Goal: Transaction & Acquisition: Obtain resource

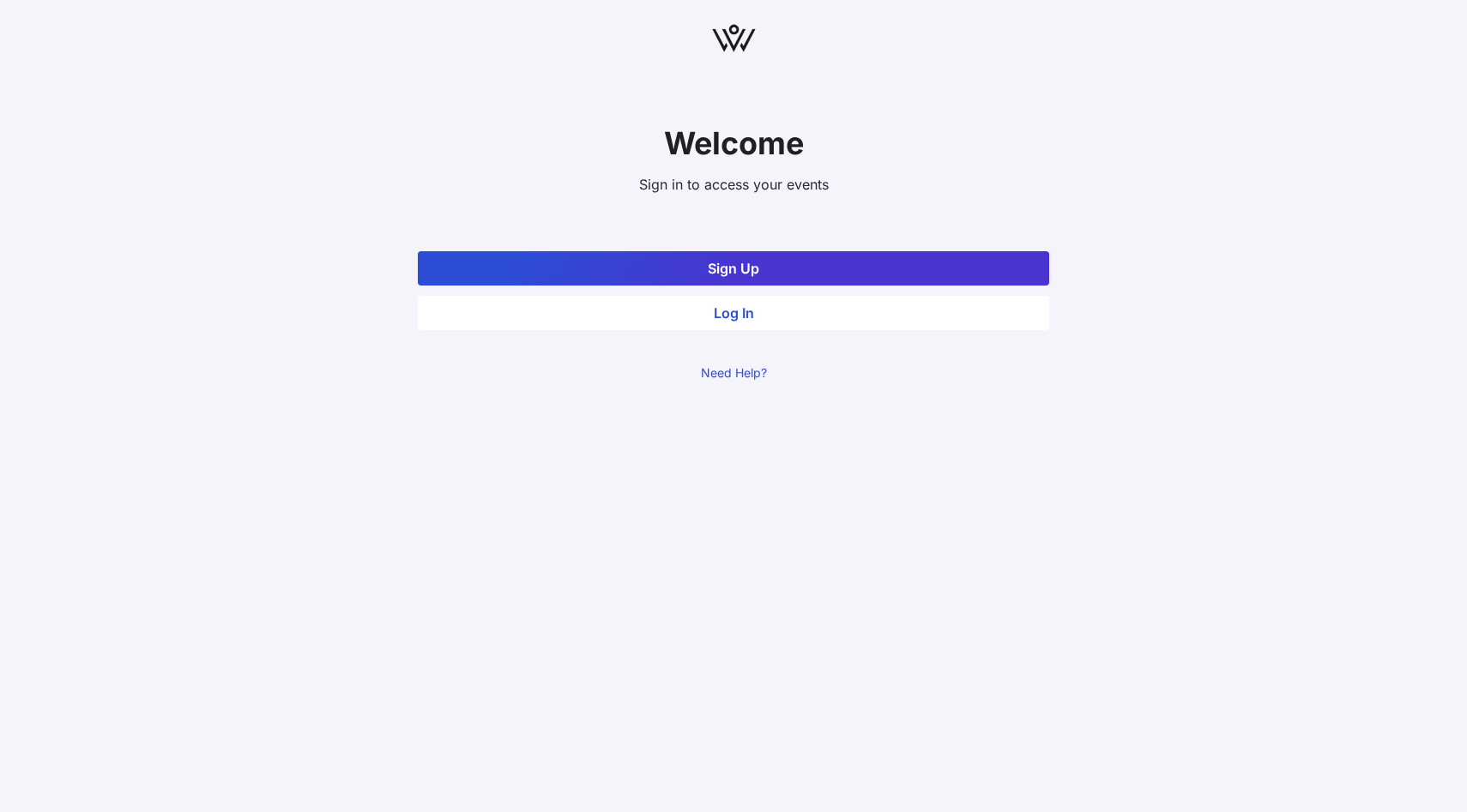
click at [773, 305] on button "Log In" at bounding box center [734, 313] width 632 height 35
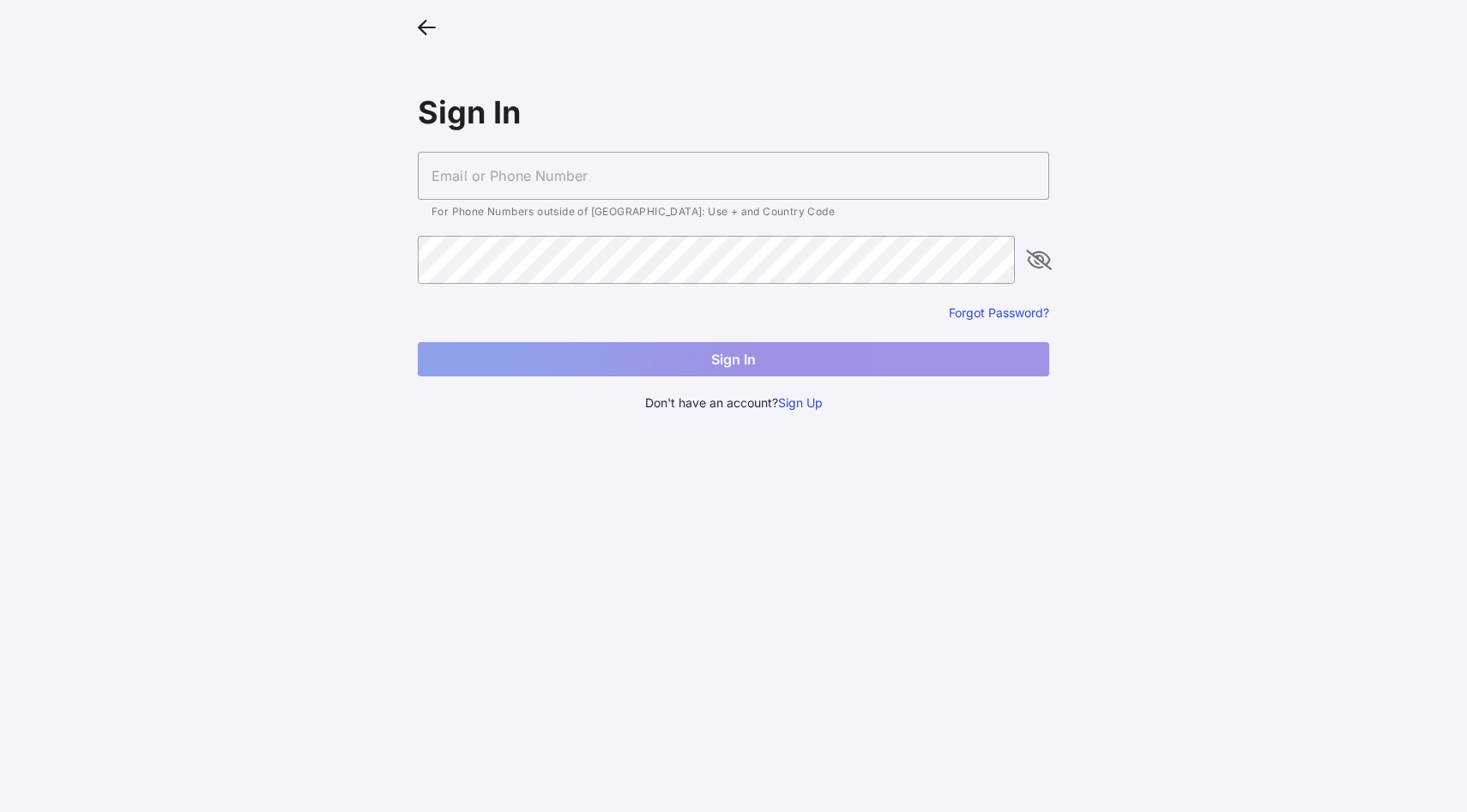
click at [687, 167] on input "text" at bounding box center [734, 176] width 632 height 48
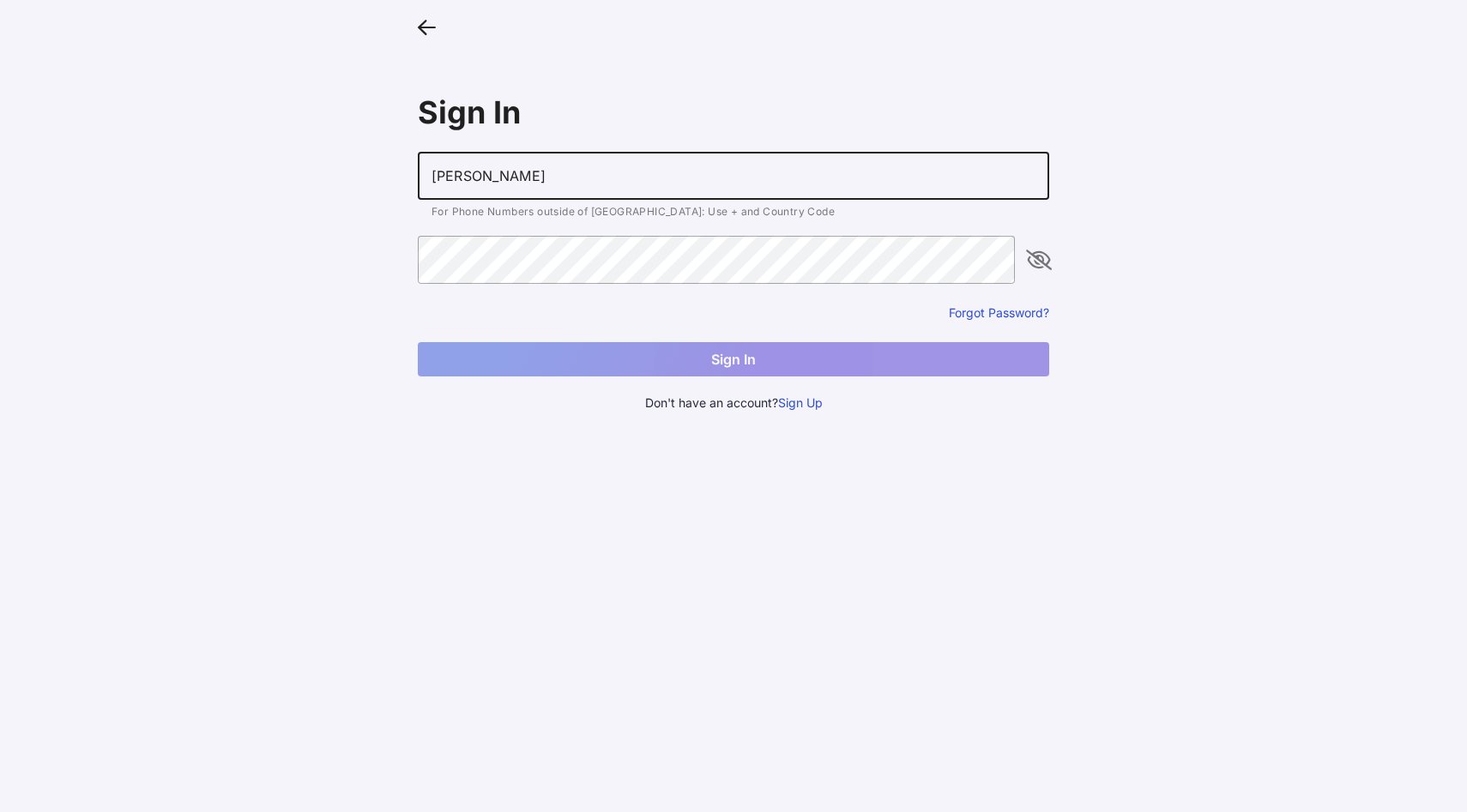
type input "[EMAIL_ADDRESS][DOMAIN_NAME]"
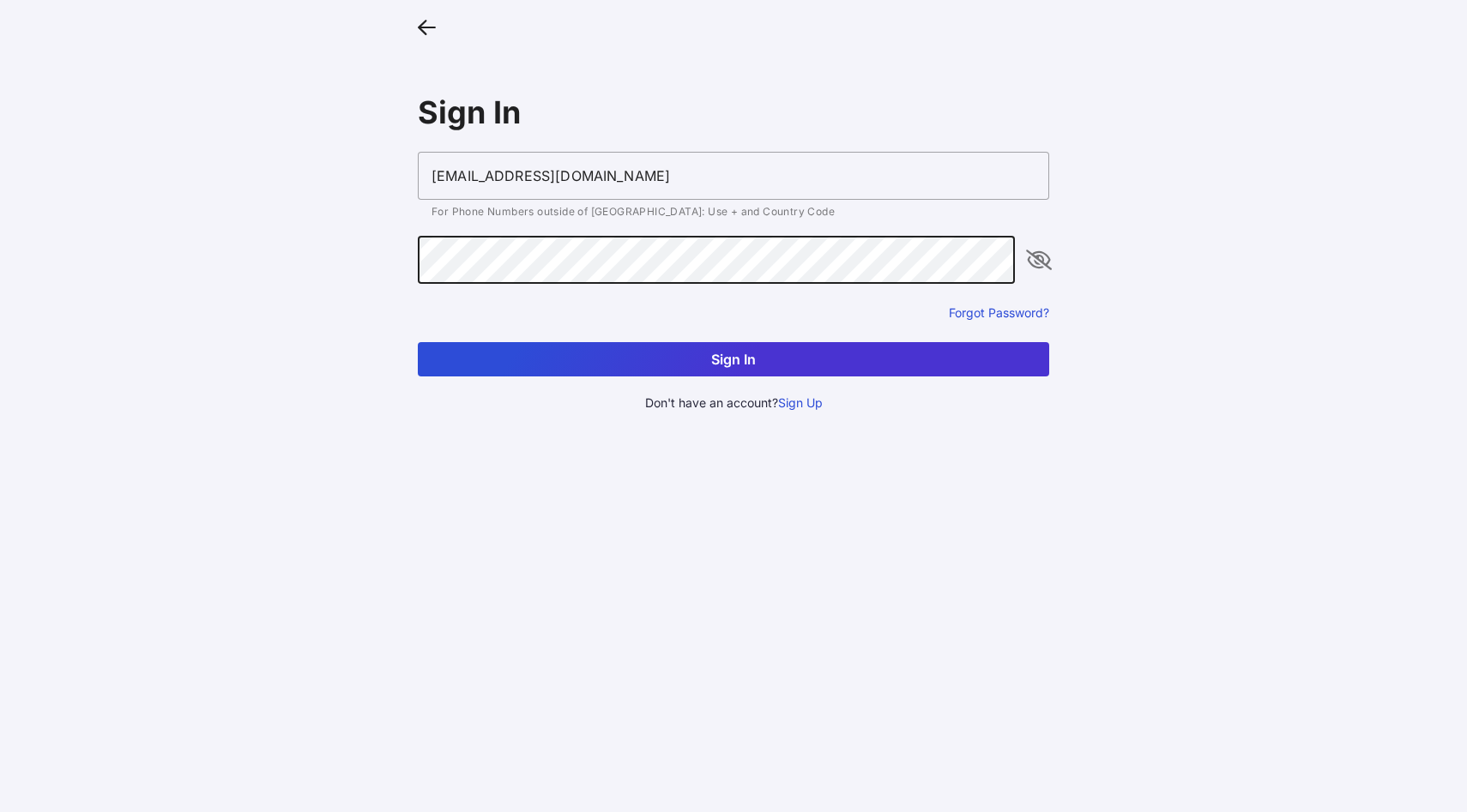
click at [740, 351] on button "Sign In" at bounding box center [734, 359] width 632 height 35
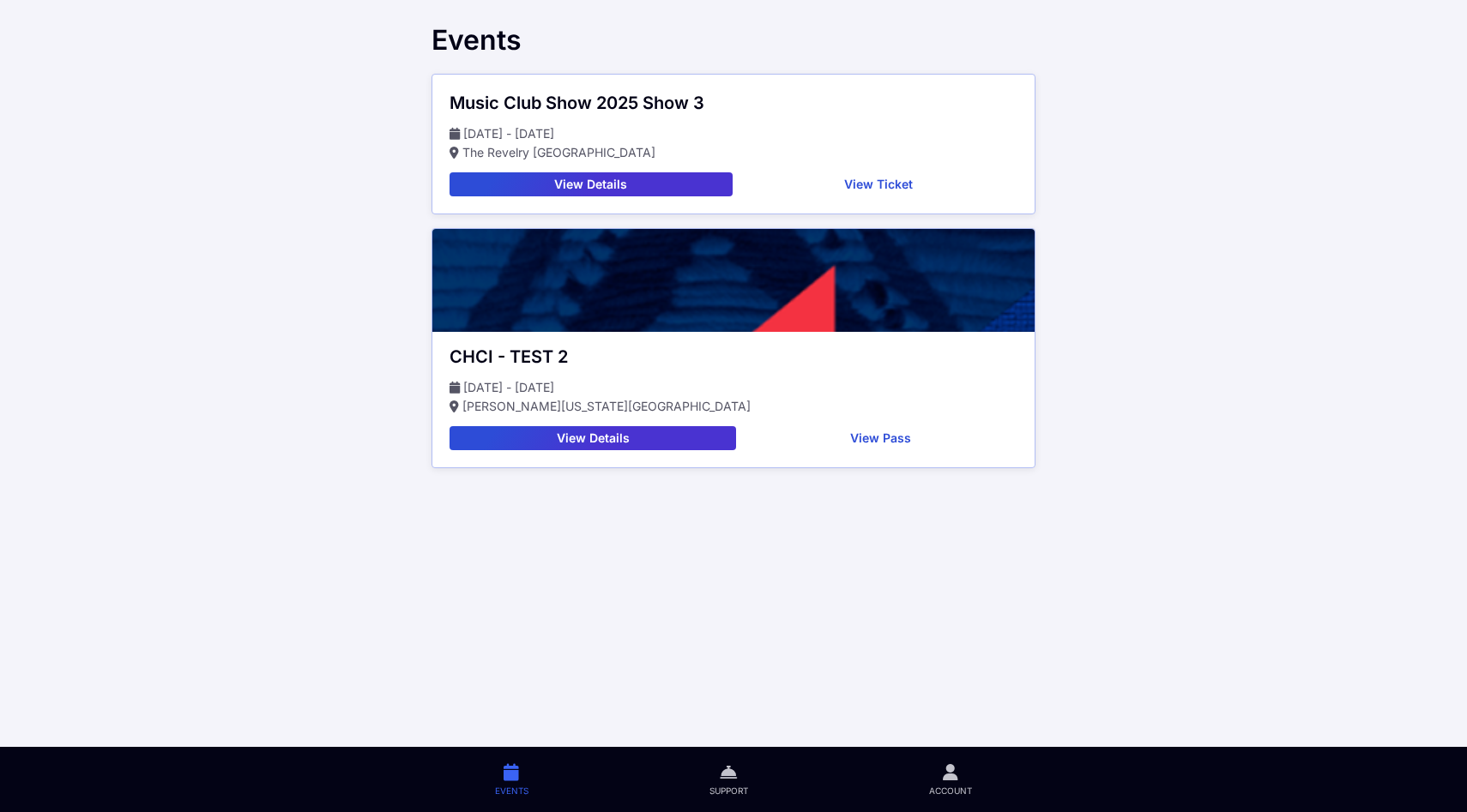
click at [652, 187] on button "View Details" at bounding box center [590, 185] width 283 height 24
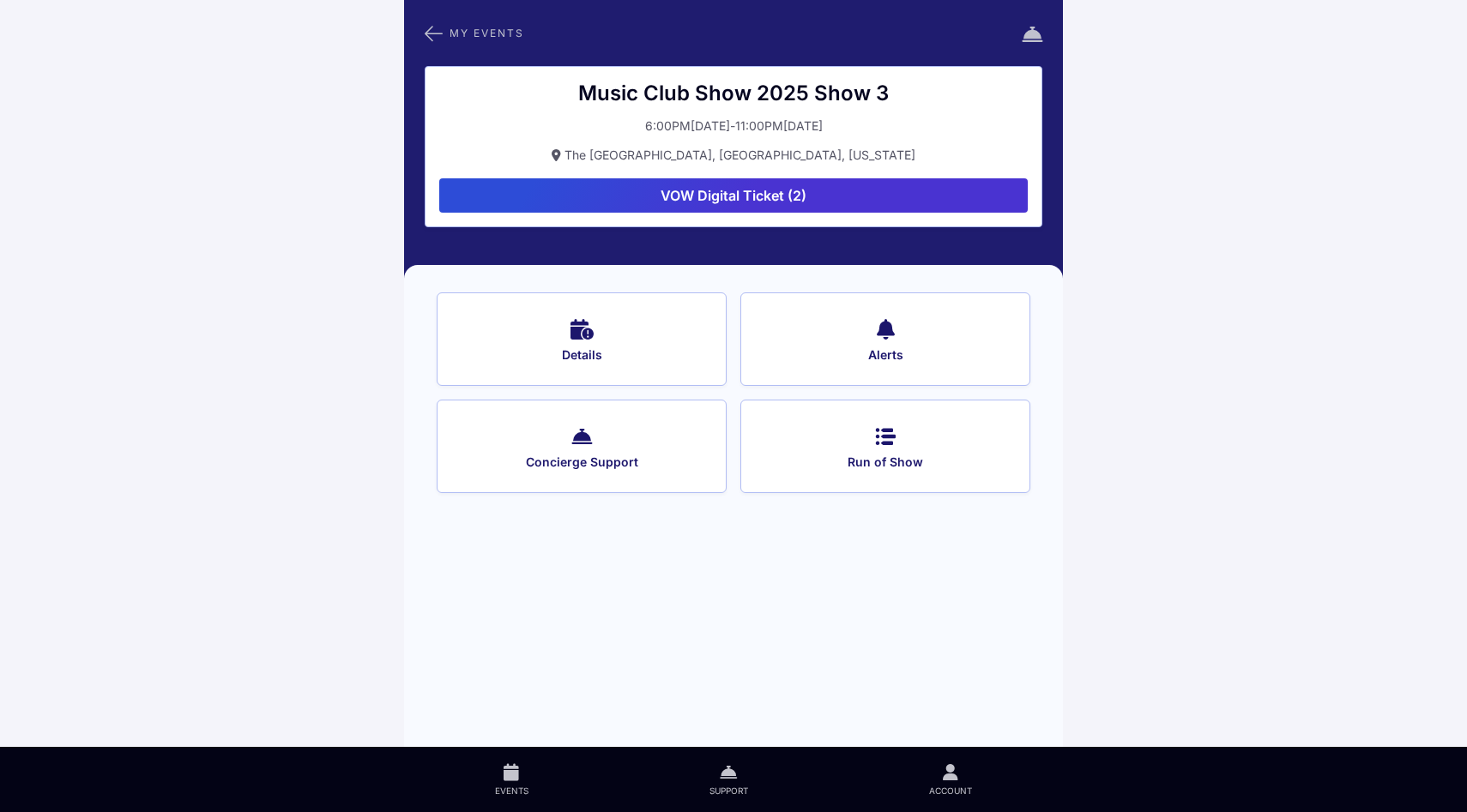
click at [839, 194] on button "VOW Digital Ticket (2)" at bounding box center [734, 195] width 588 height 35
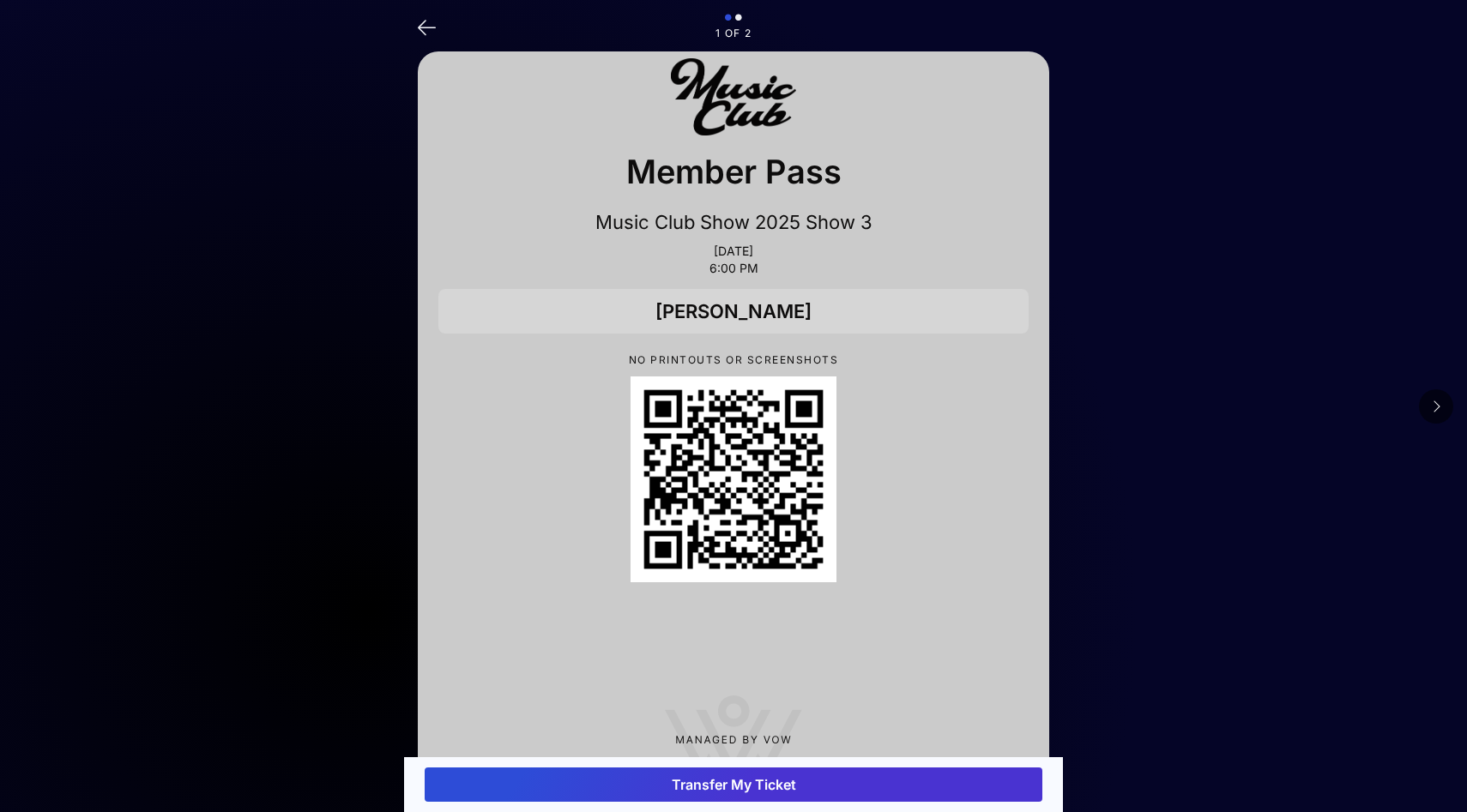
click at [1439, 407] on icon at bounding box center [1436, 406] width 9 height 14
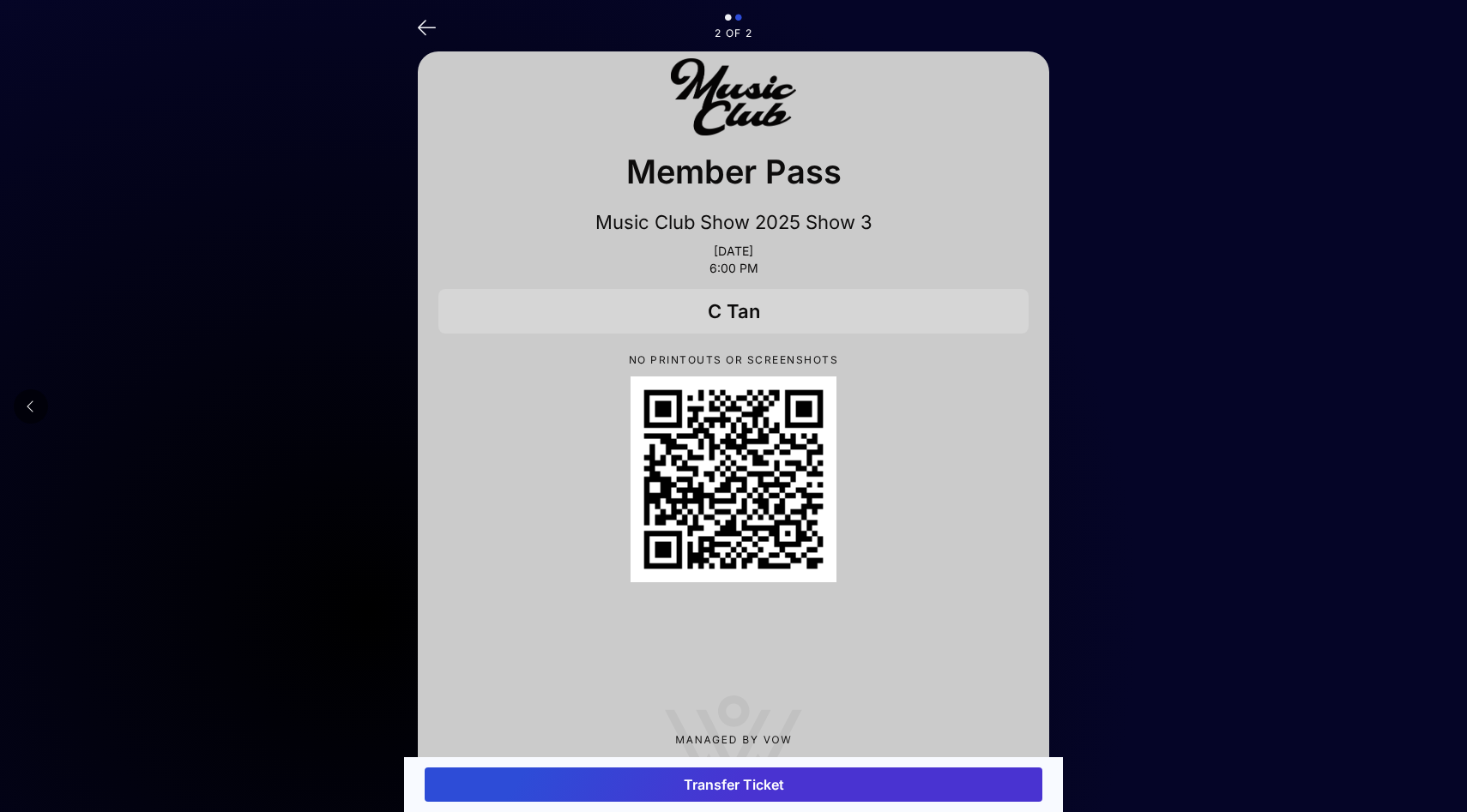
click at [37, 411] on button at bounding box center [31, 406] width 35 height 35
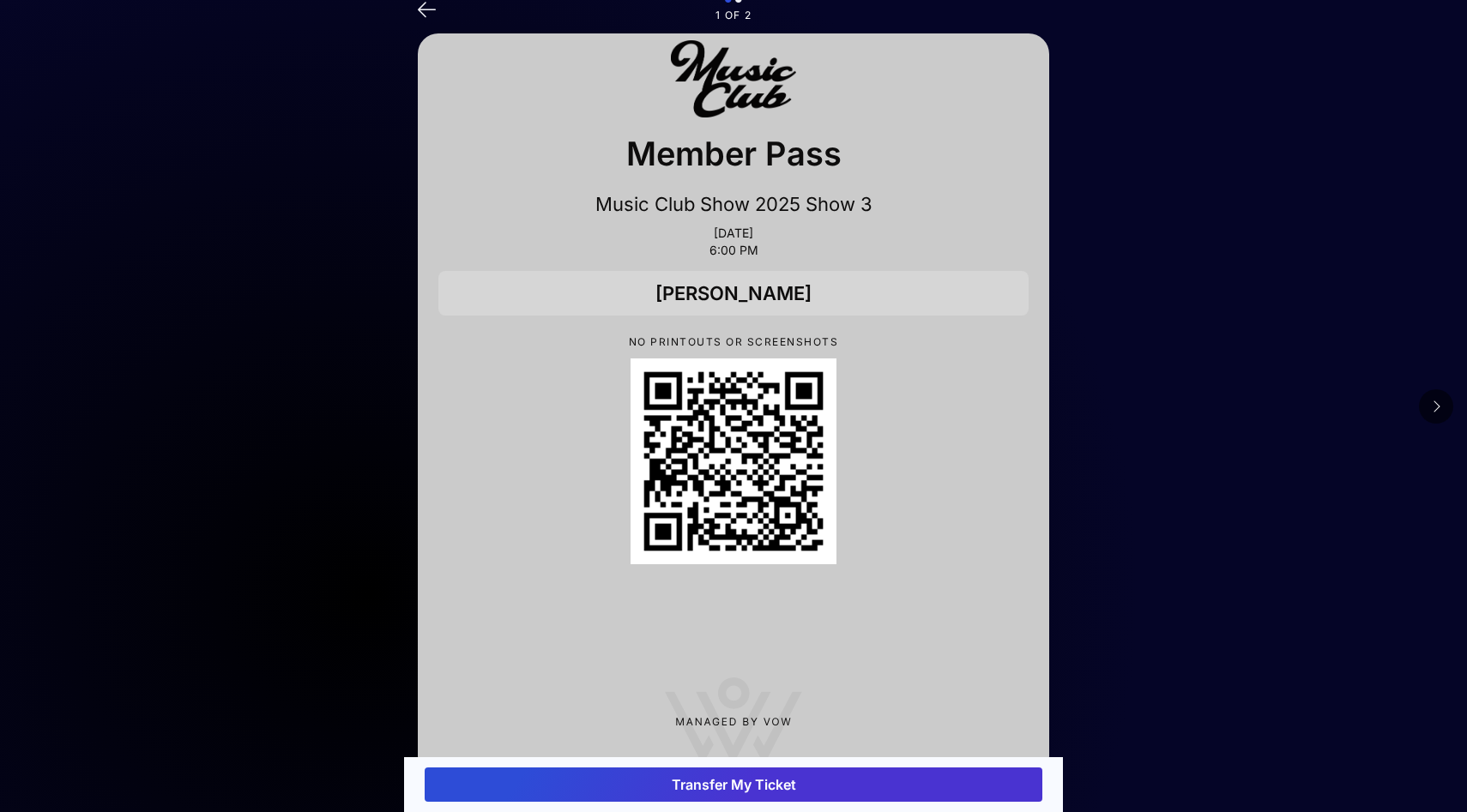
scroll to position [48, 0]
